Goal: Navigation & Orientation: Understand site structure

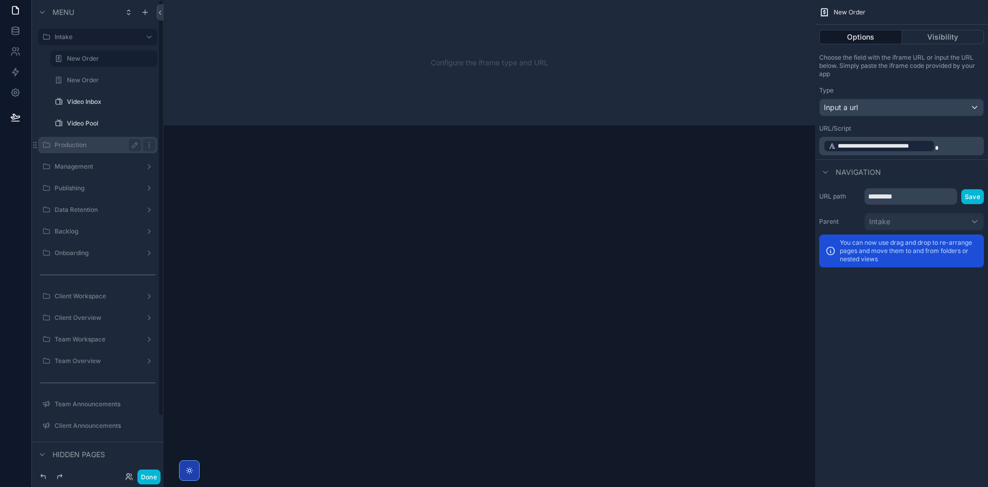
click at [99, 150] on div "Production" at bounding box center [98, 145] width 86 height 12
click at [100, 138] on div "Production" at bounding box center [97, 145] width 115 height 16
click at [101, 142] on label "Production" at bounding box center [96, 145] width 82 height 8
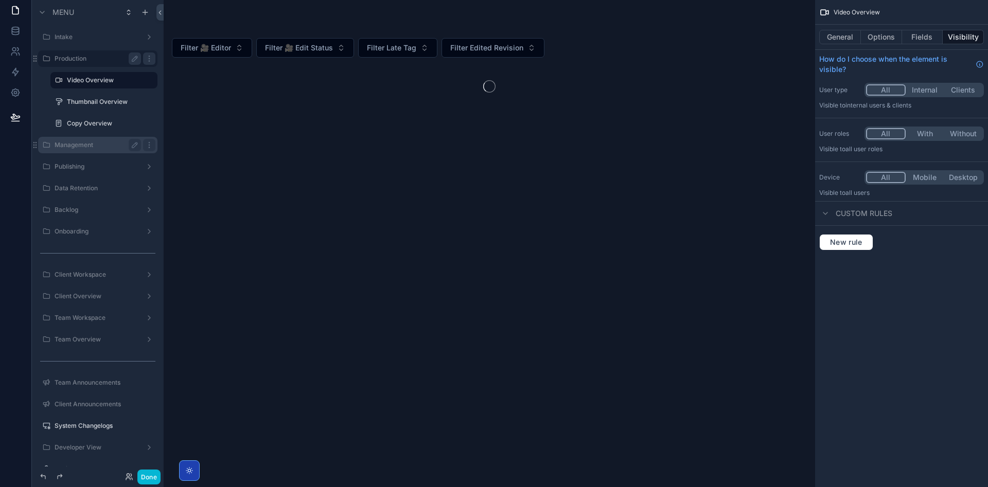
click at [89, 149] on div "Management" at bounding box center [98, 145] width 86 height 12
click at [92, 141] on label "Management" at bounding box center [96, 145] width 82 height 8
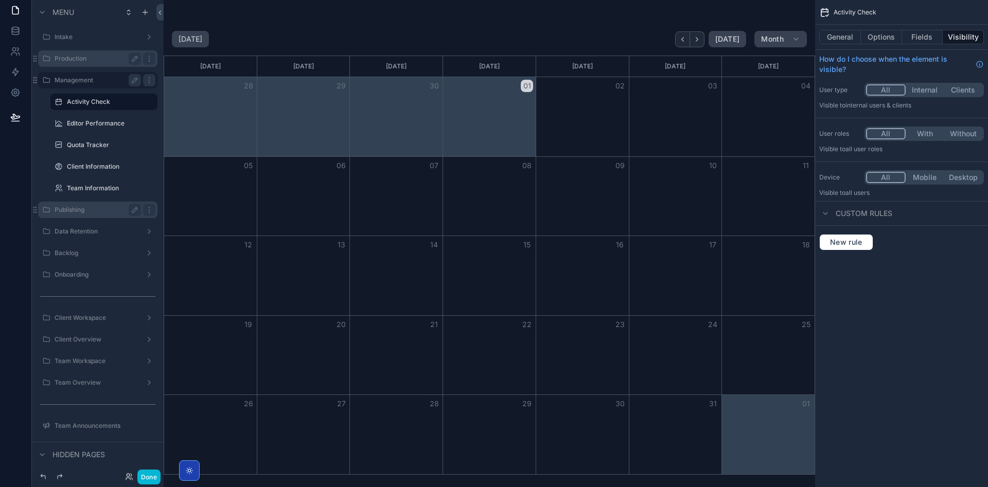
click at [80, 211] on label "Publishing" at bounding box center [96, 210] width 82 height 8
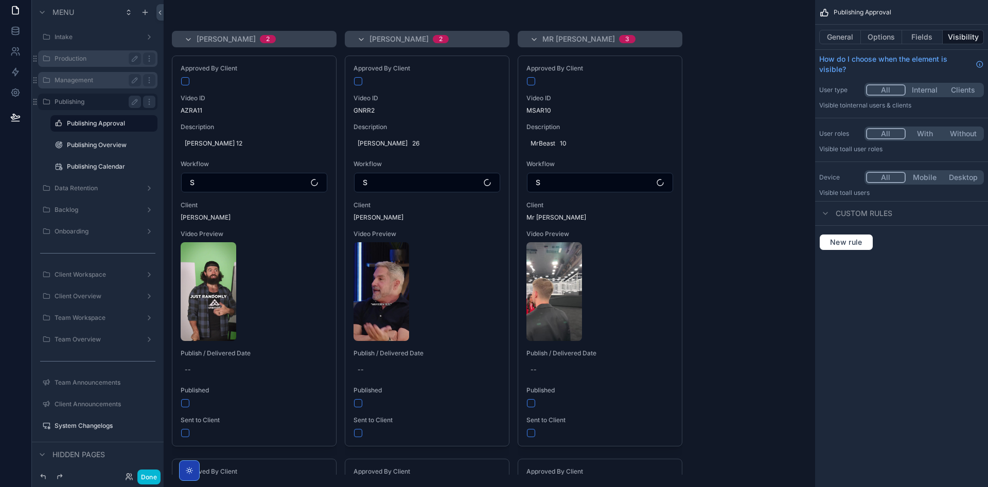
click at [97, 75] on div "Management" at bounding box center [98, 80] width 86 height 12
click at [85, 79] on label "Management" at bounding box center [96, 80] width 82 height 8
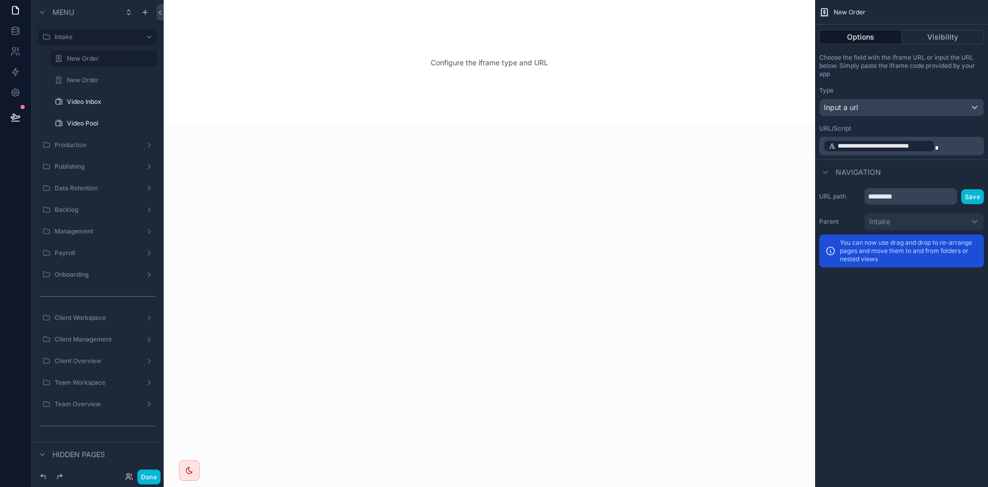
click at [129, 473] on div "Done" at bounding box center [139, 477] width 41 height 15
click at [126, 480] on icon at bounding box center [128, 479] width 4 height 2
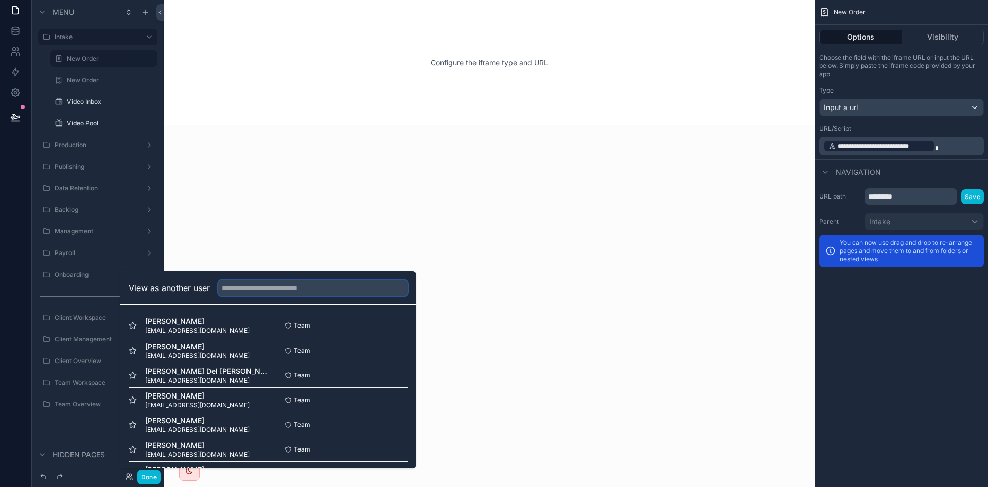
click at [282, 287] on input "text" at bounding box center [312, 288] width 189 height 16
type input "*****"
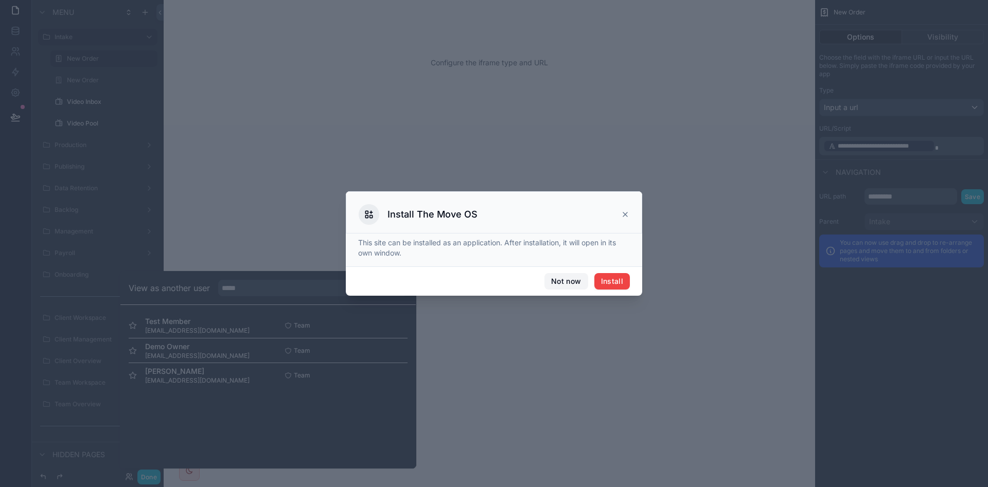
click at [568, 281] on button "Not now" at bounding box center [566, 281] width 43 height 16
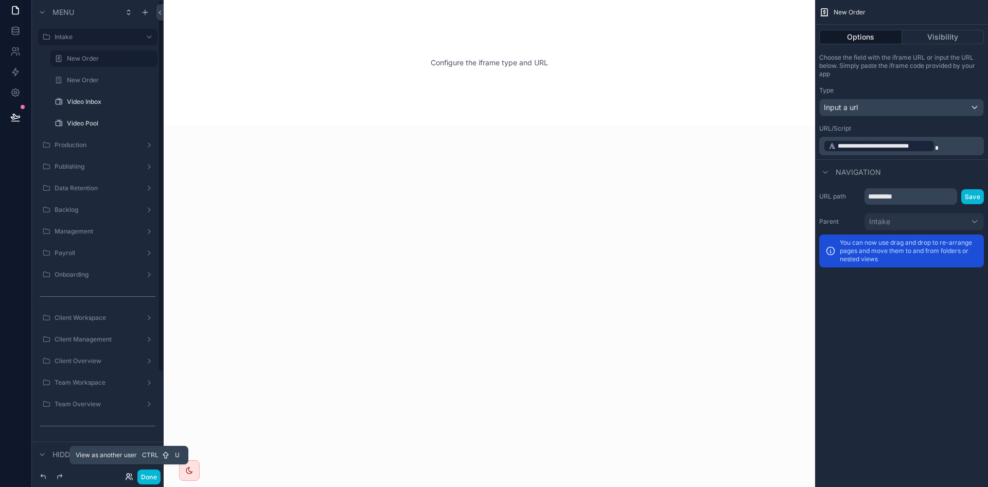
click at [129, 480] on icon at bounding box center [129, 477] width 8 height 8
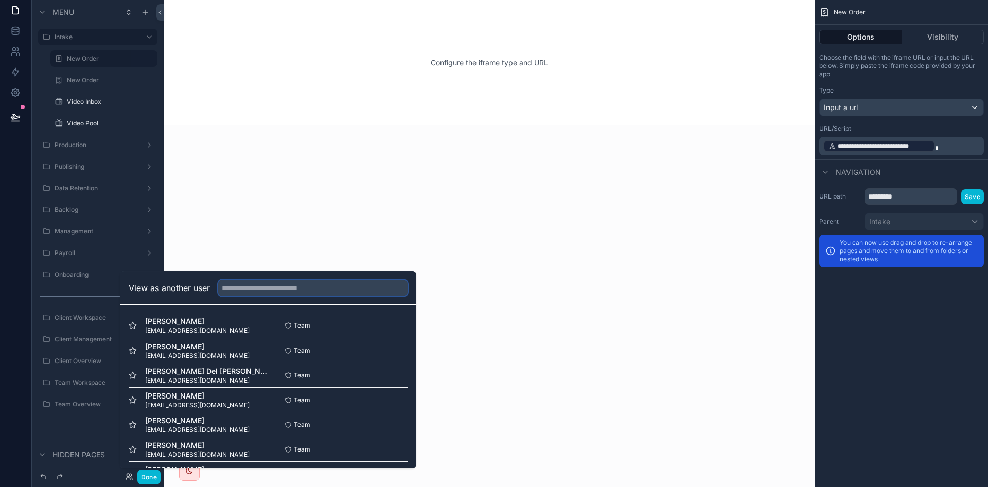
click at [258, 287] on input "text" at bounding box center [312, 288] width 189 height 16
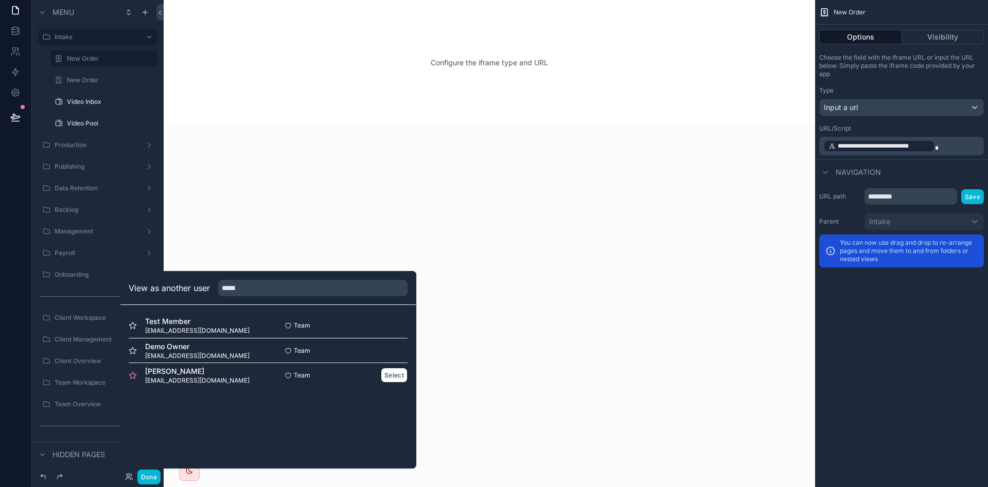
click at [130, 378] on icon at bounding box center [133, 376] width 8 height 8
drag, startPoint x: 272, startPoint y: 295, endPoint x: 168, endPoint y: 289, distance: 104.2
click at [168, 289] on div "View as another user *****" at bounding box center [268, 288] width 279 height 16
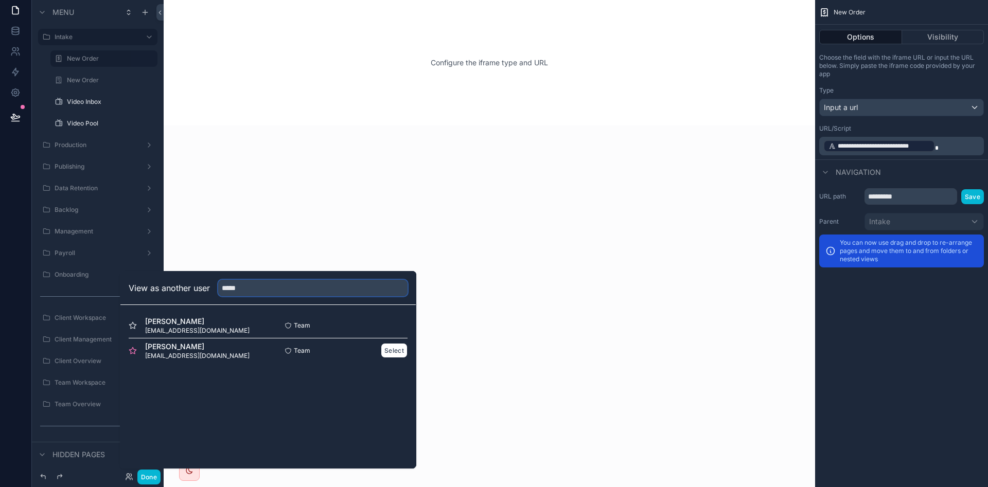
type input "*****"
click at [132, 349] on icon at bounding box center [132, 350] width 7 height 7
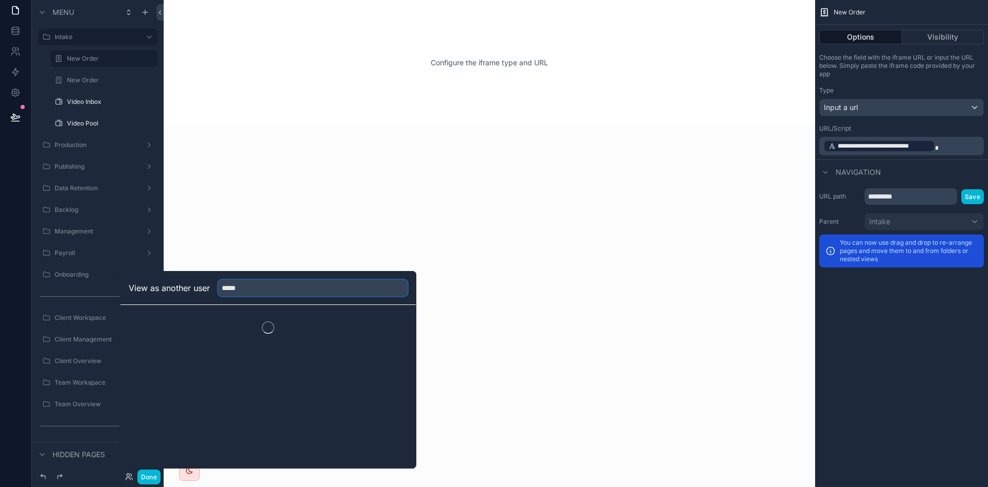
click at [348, 291] on input "*****" at bounding box center [312, 288] width 189 height 16
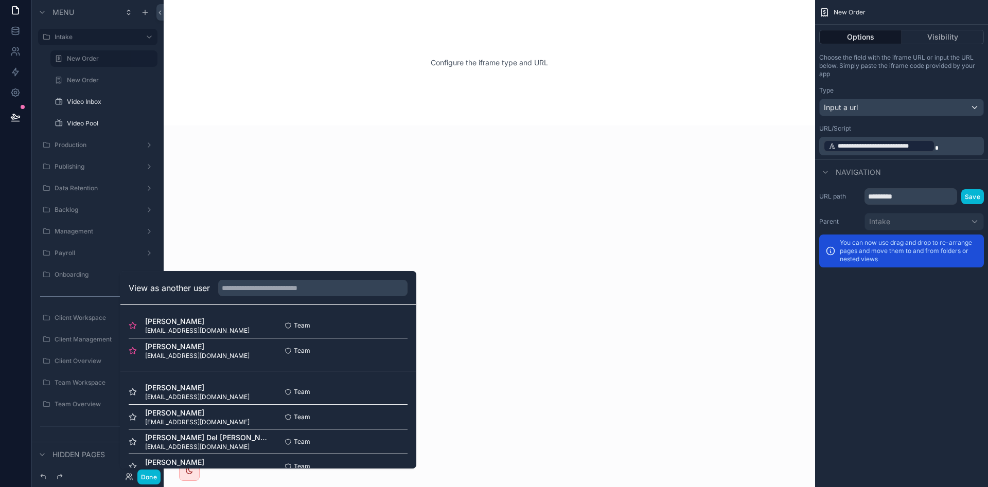
click at [309, 438] on div "Team Select" at bounding box center [337, 442] width 139 height 8
click at [391, 354] on button "Select" at bounding box center [394, 350] width 27 height 15
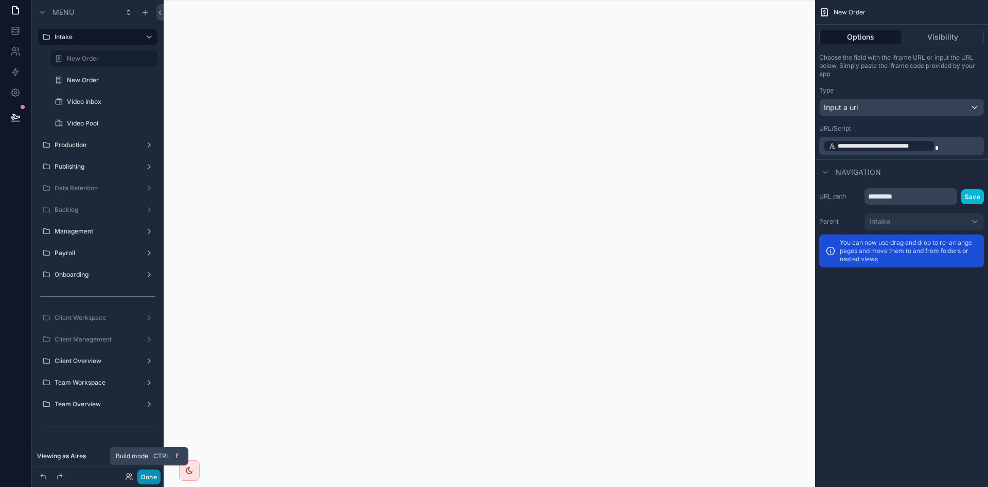
click at [151, 478] on button "Done" at bounding box center [148, 477] width 23 height 15
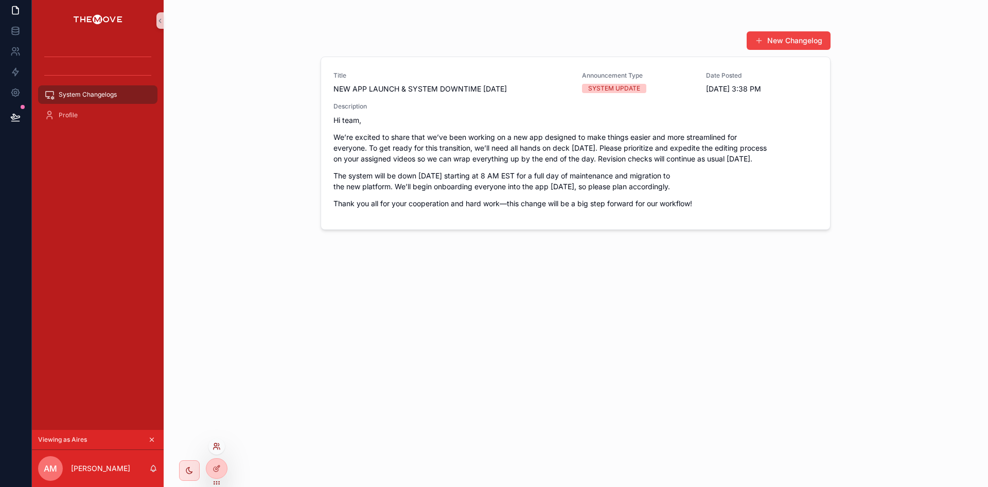
click at [218, 445] on icon at bounding box center [217, 447] width 8 height 8
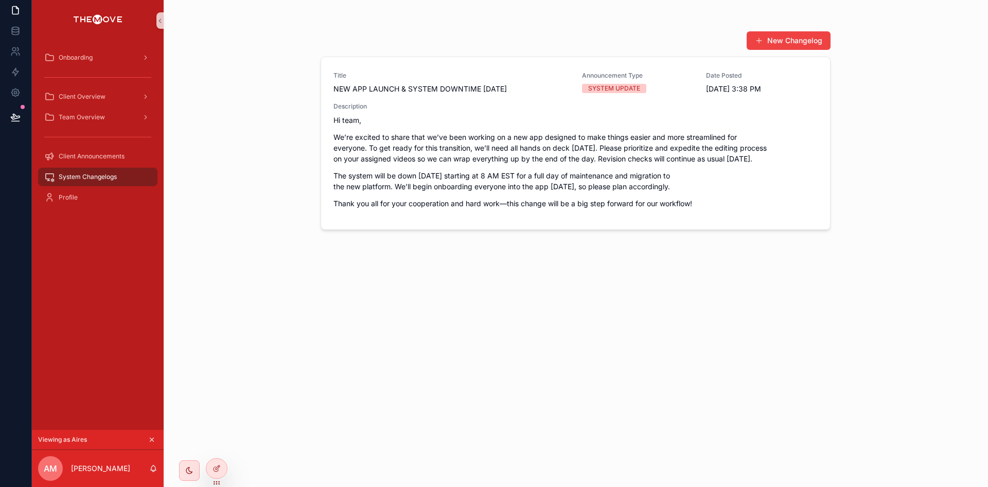
click at [224, 150] on div "New Changelog Title NEW APP LAUNCH & SYSTEM DOWNTIME TOMORROW Announcement Type…" at bounding box center [576, 243] width 825 height 487
click at [20, 33] on icon at bounding box center [15, 31] width 10 height 10
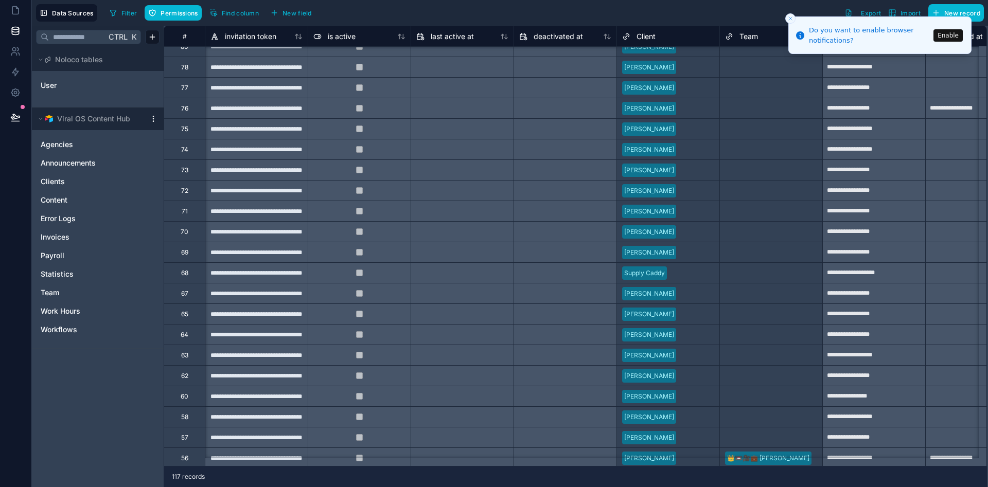
scroll to position [978, 618]
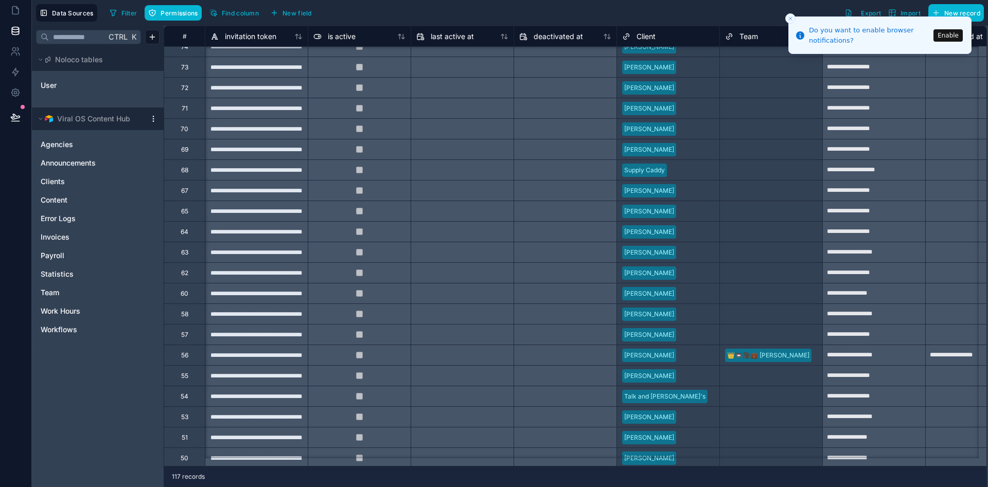
click at [789, 20] on icon "Close toast" at bounding box center [791, 18] width 6 height 6
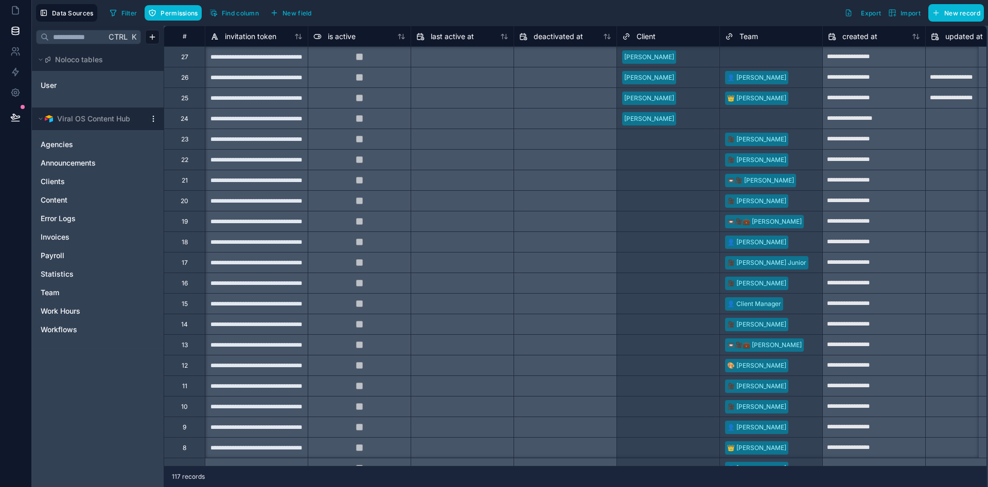
scroll to position [1997, 618]
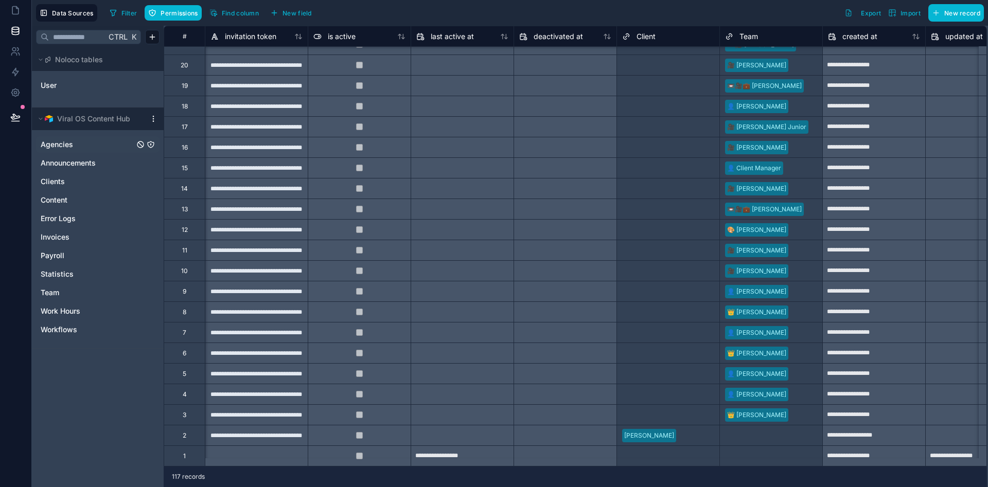
click at [83, 142] on link "Agencies" at bounding box center [88, 144] width 94 height 10
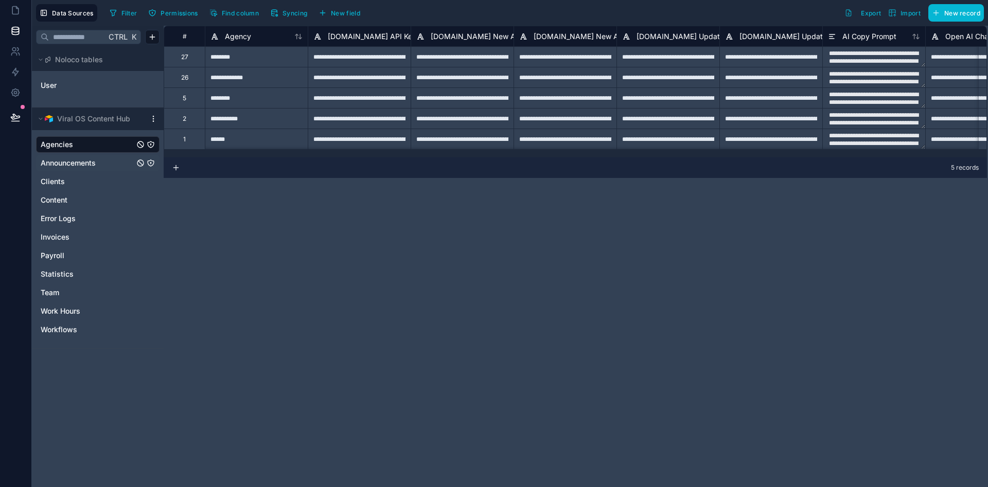
click at [91, 166] on span "Announcements" at bounding box center [68, 163] width 55 height 10
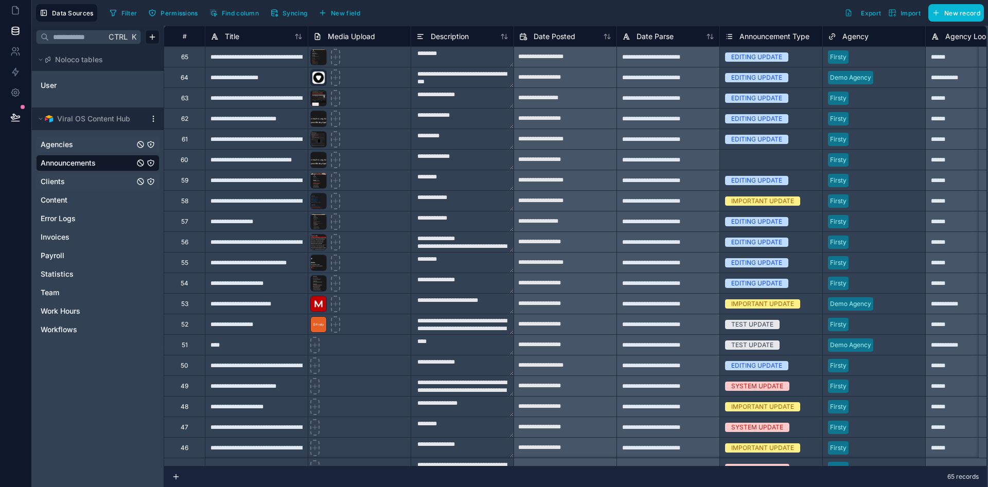
click at [76, 183] on link "Clients" at bounding box center [88, 182] width 94 height 10
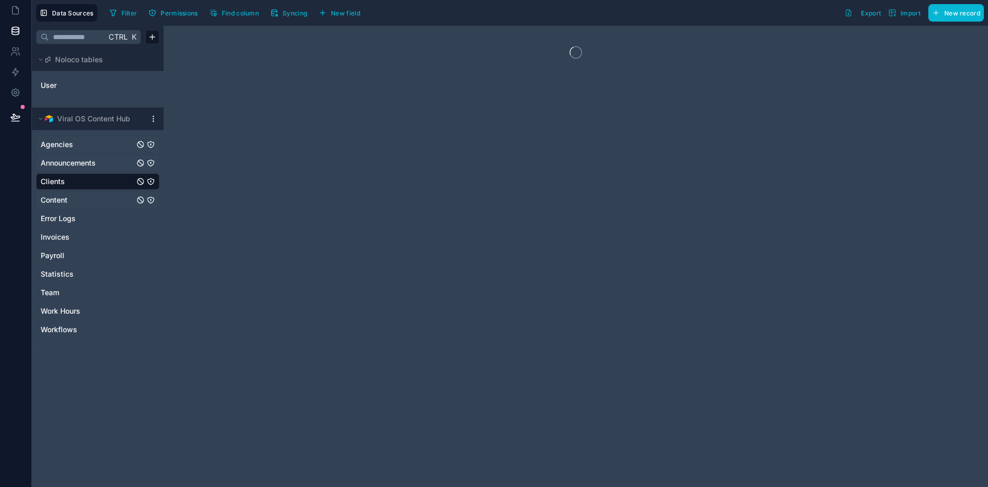
click at [71, 201] on link "Content" at bounding box center [88, 200] width 94 height 10
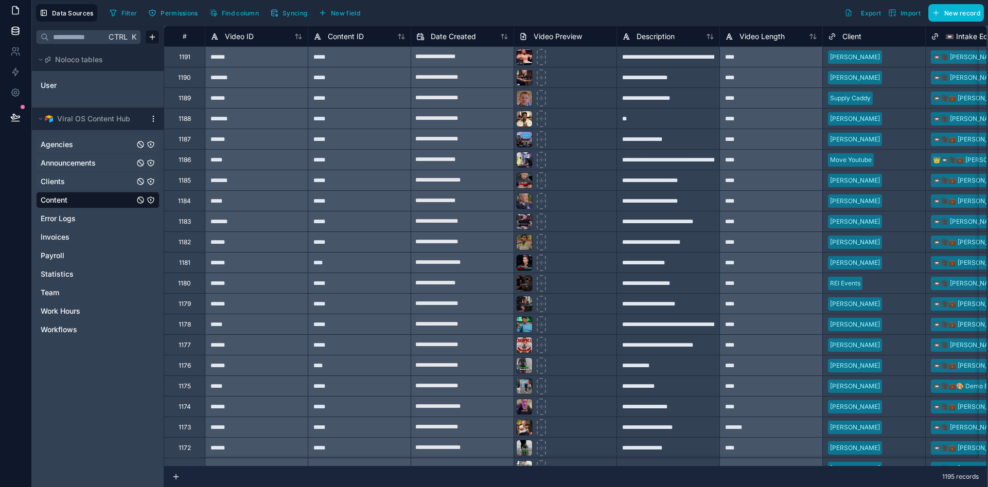
click at [15, 6] on icon at bounding box center [15, 10] width 10 height 10
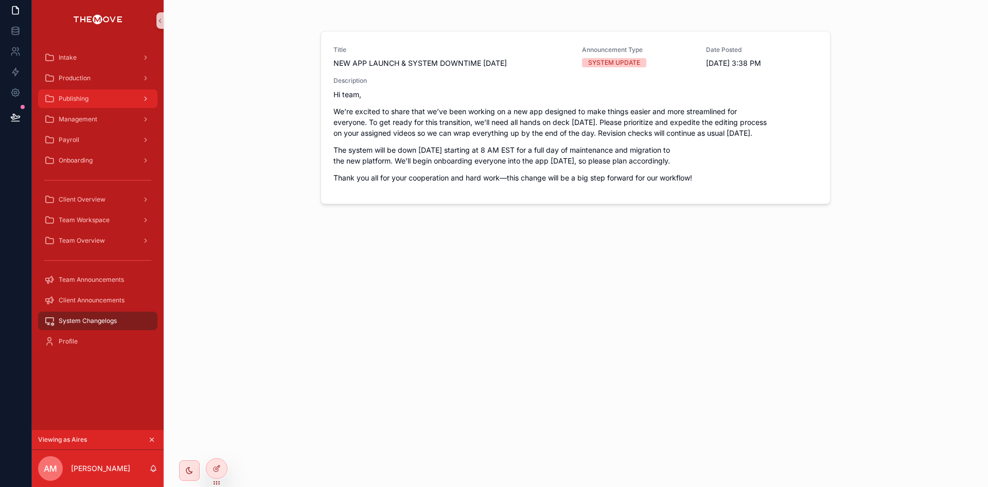
click at [113, 97] on div "Publishing" at bounding box center [97, 99] width 107 height 16
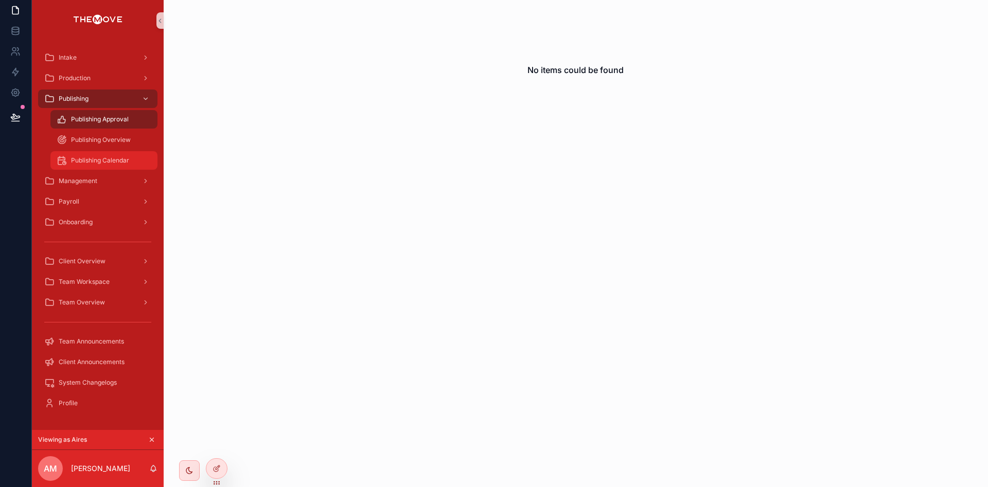
click at [108, 160] on span "Publishing Calendar" at bounding box center [100, 160] width 58 height 8
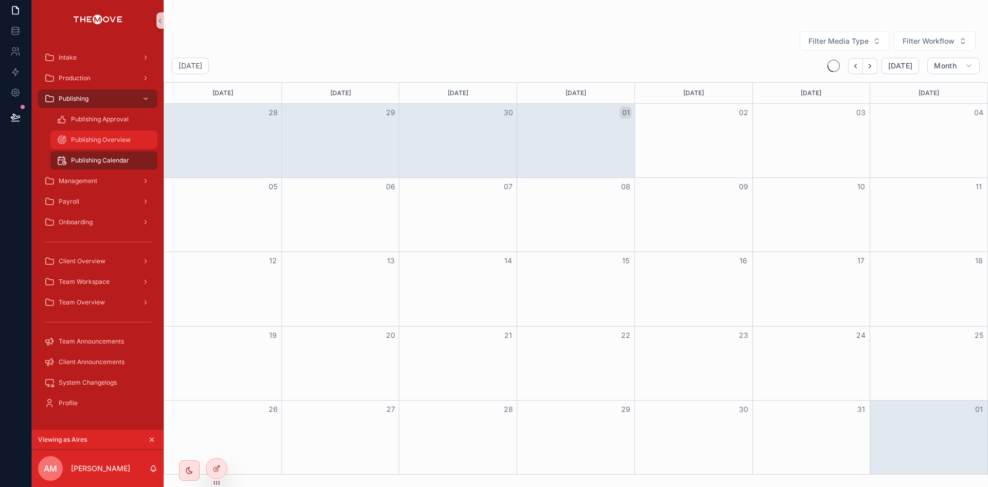
click at [106, 135] on div "Publishing Overview" at bounding box center [104, 140] width 95 height 16
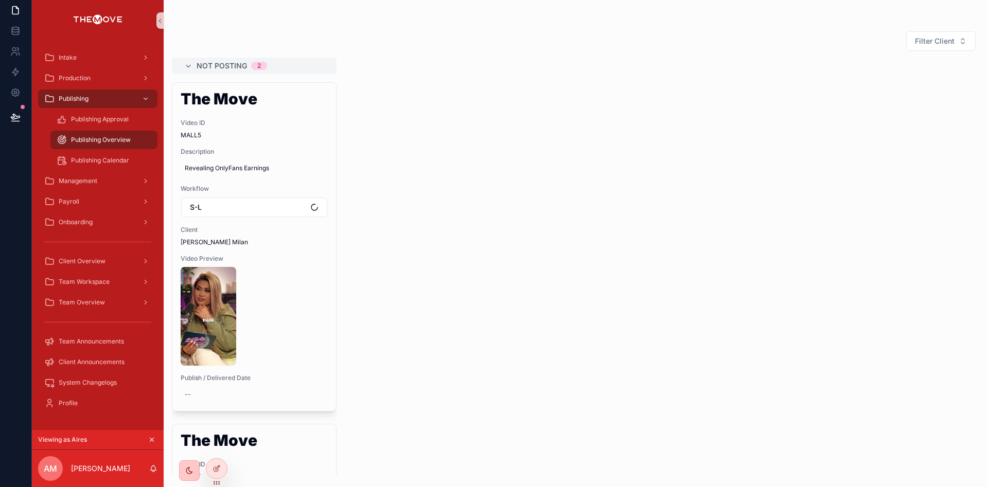
click at [184, 470] on div "scrollable content" at bounding box center [189, 471] width 21 height 21
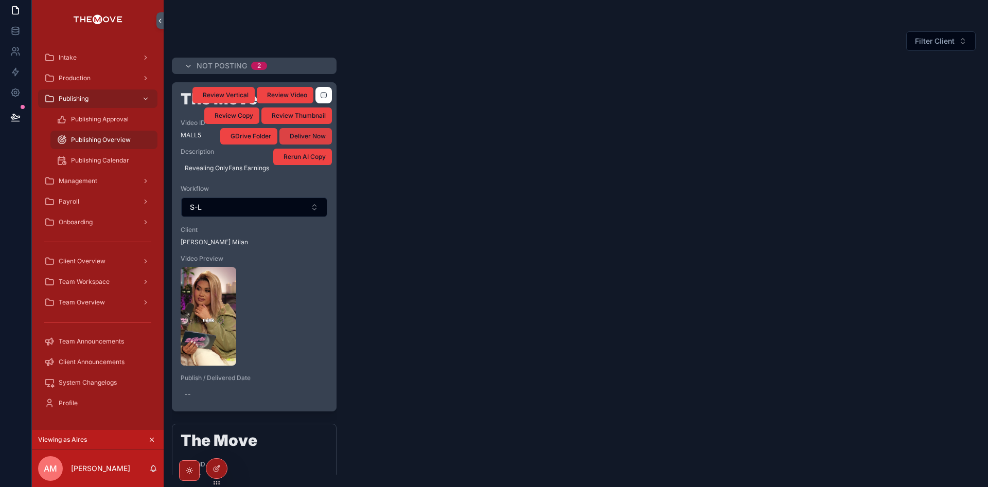
click at [305, 134] on span "Deliver Now" at bounding box center [308, 136] width 36 height 8
click at [13, 88] on icon at bounding box center [15, 93] width 10 height 10
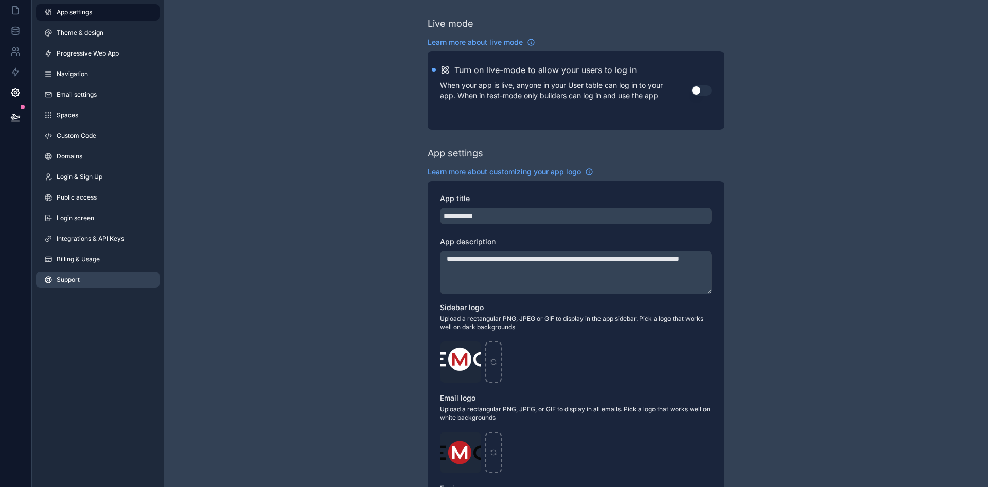
click at [108, 279] on link "Support" at bounding box center [98, 280] width 124 height 16
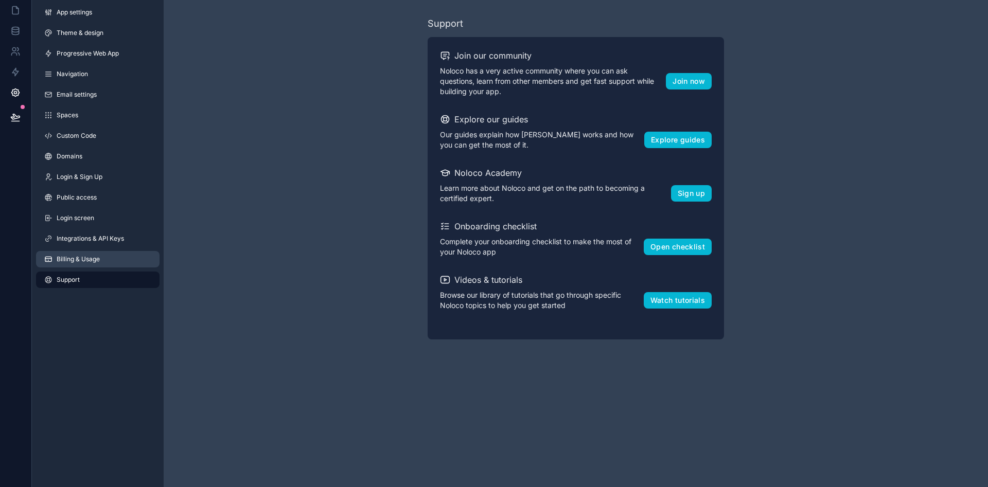
click at [98, 255] on link "Billing & Usage" at bounding box center [98, 259] width 124 height 16
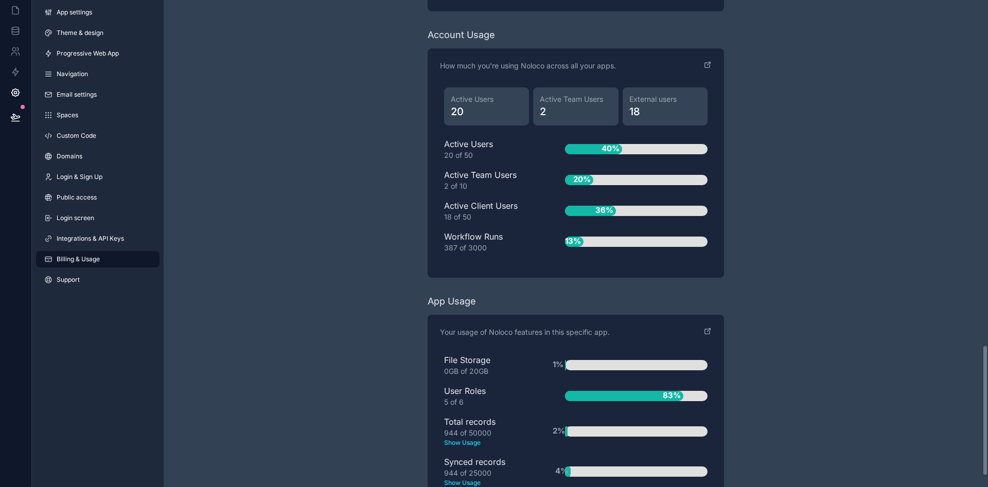
scroll to position [1328, 0]
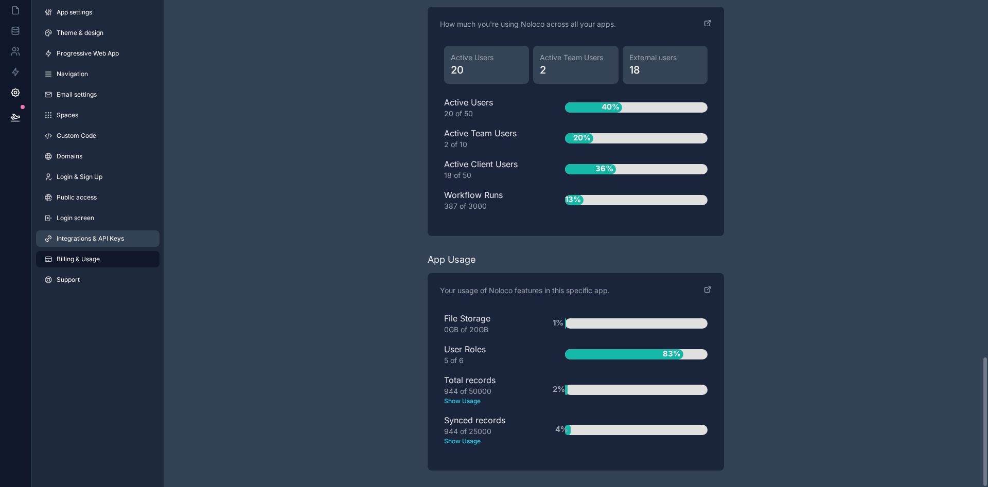
click at [90, 239] on span "Integrations & API Keys" at bounding box center [90, 239] width 67 height 8
